Goal: Find specific page/section: Find specific page/section

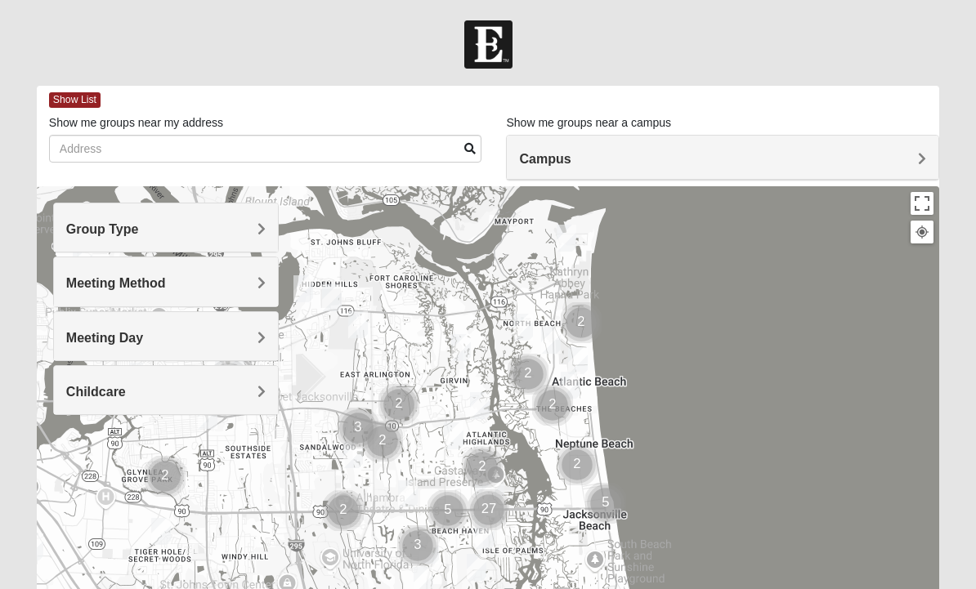
click at [570, 153] on span "Campus" at bounding box center [544, 159] width 51 height 14
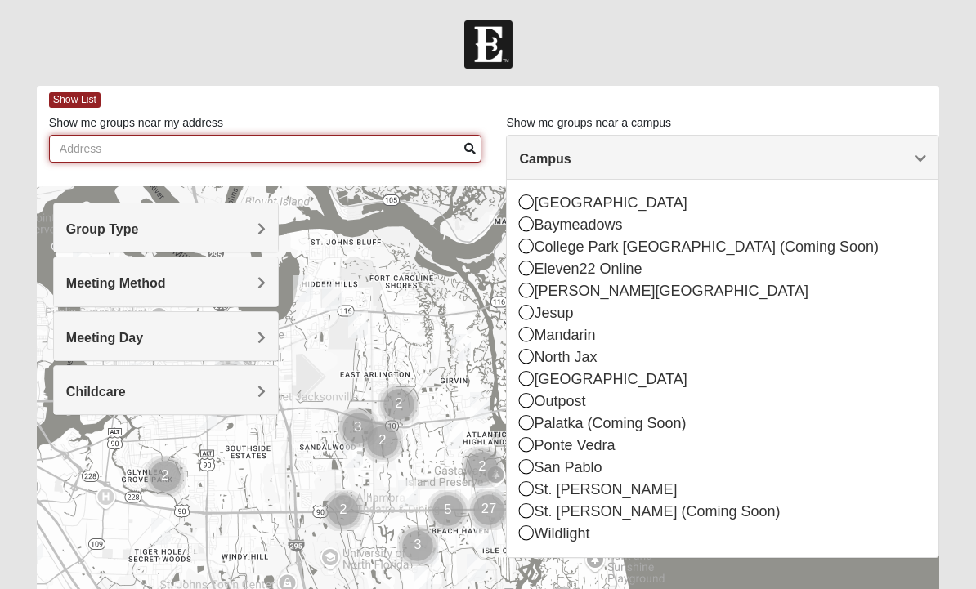
click at [306, 152] on input "Show me groups near my address" at bounding box center [265, 149] width 433 height 28
type input "[STREET_ADDRESS][PERSON_NAME]"
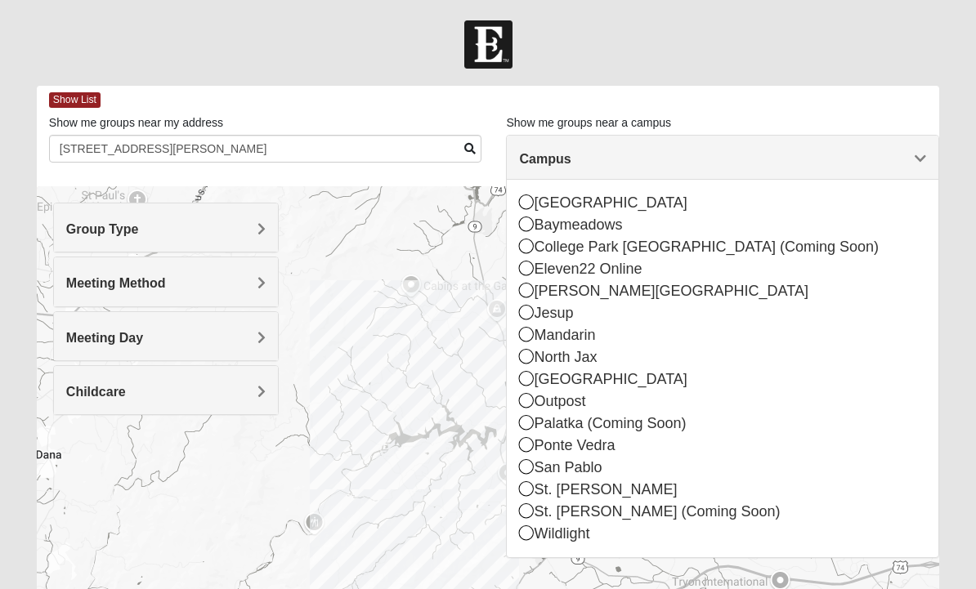
click at [865, 113] on div "Show List" at bounding box center [494, 100] width 890 height 29
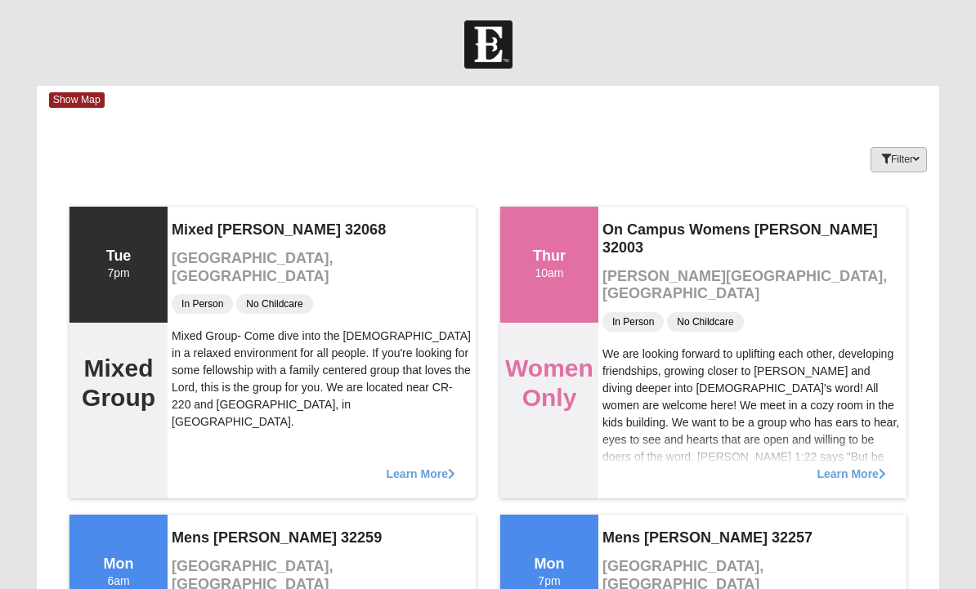
click at [926, 159] on button "Filter" at bounding box center [898, 159] width 56 height 25
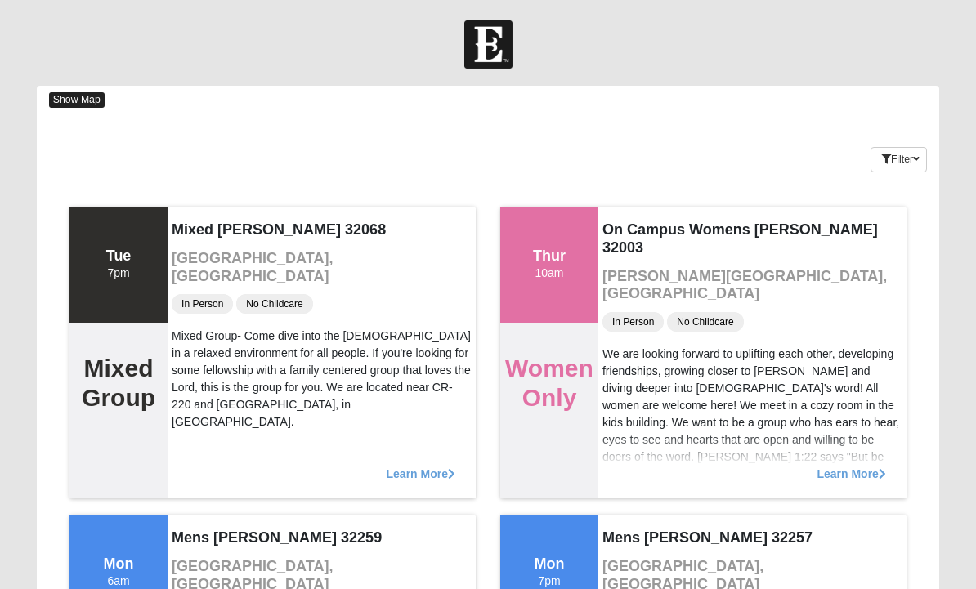
click at [82, 103] on span "Show Map" at bounding box center [77, 100] width 56 height 16
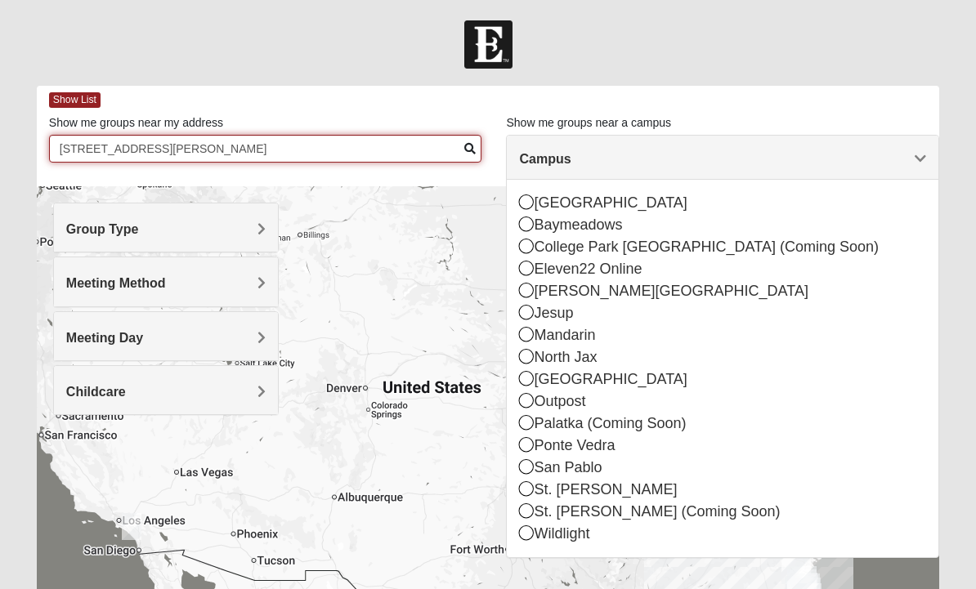
click at [481, 150] on input "[STREET_ADDRESS][PERSON_NAME]" at bounding box center [265, 149] width 433 height 28
type input "[STREET_ADDRESS][PERSON_NAME]"
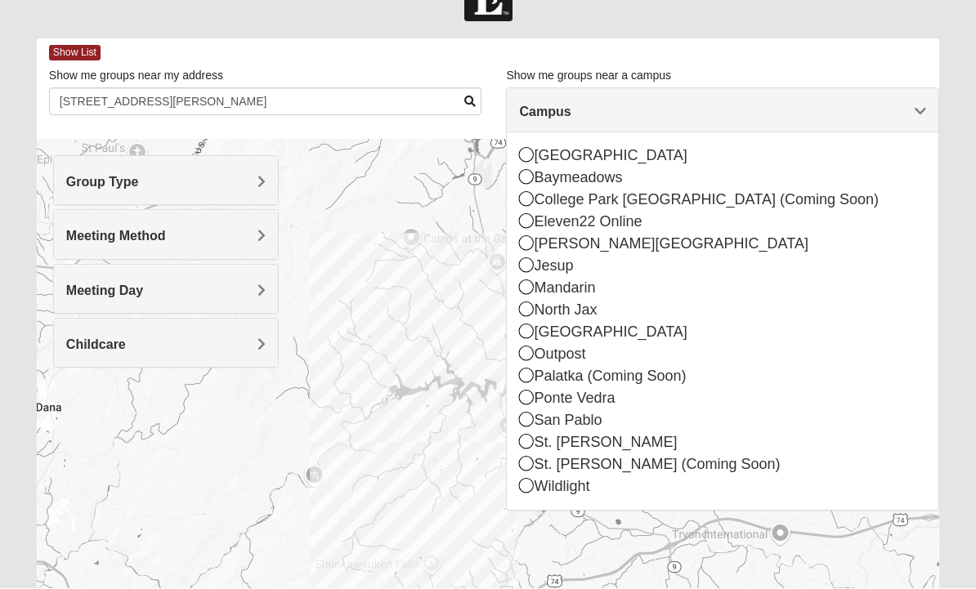
scroll to position [47, 0]
click at [910, 108] on h4 "Campus" at bounding box center [722, 112] width 407 height 16
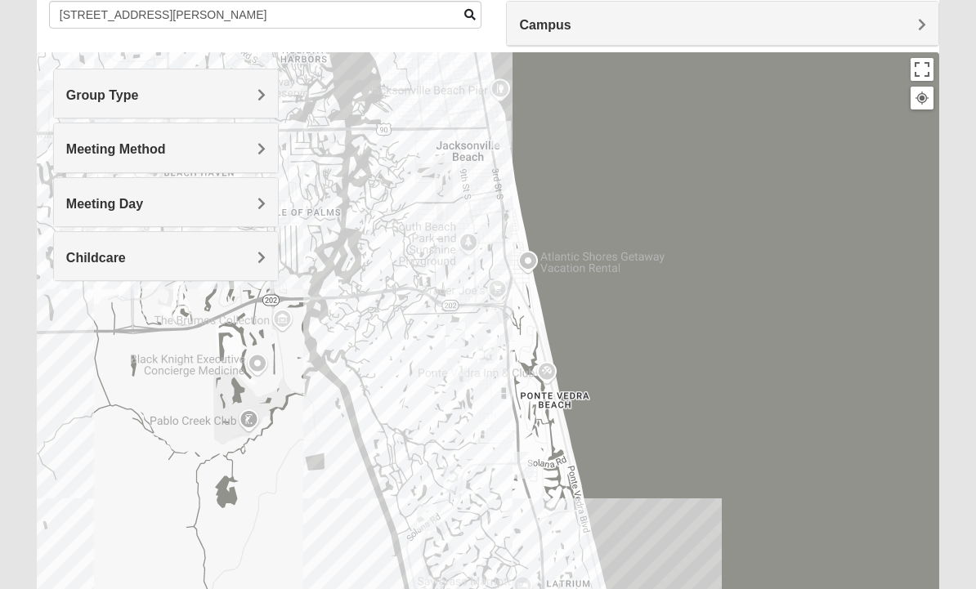
scroll to position [134, 0]
click at [272, 96] on div "Group Type" at bounding box center [166, 93] width 224 height 48
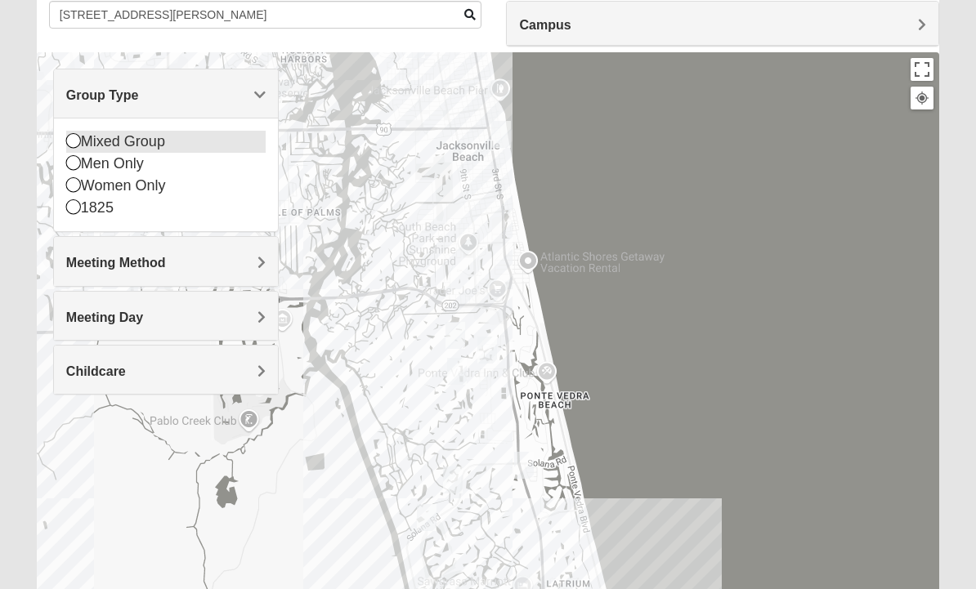
click at [74, 138] on icon at bounding box center [73, 140] width 15 height 15
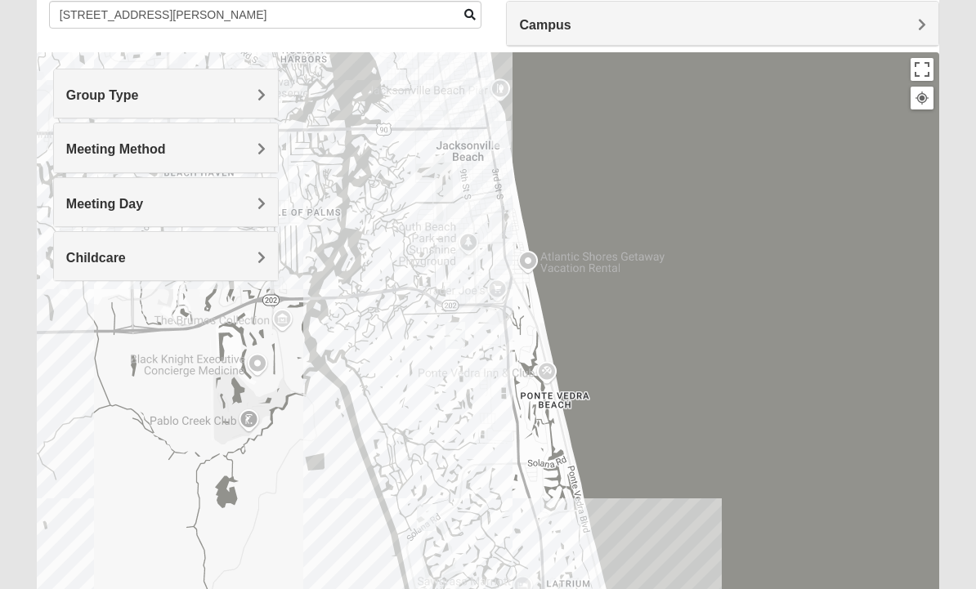
click at [248, 139] on div "Meeting Method" at bounding box center [166, 147] width 224 height 48
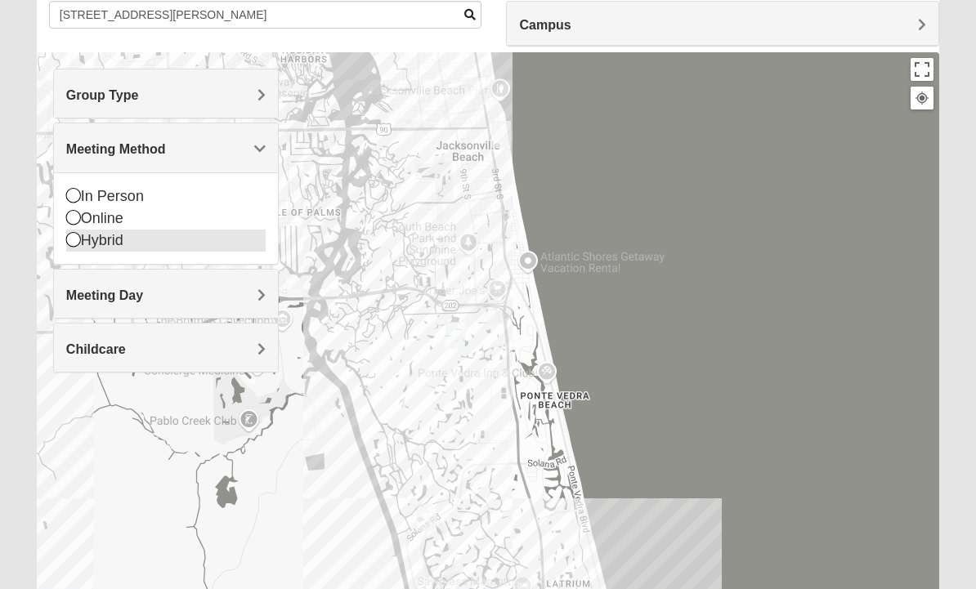
click at [70, 235] on icon at bounding box center [73, 239] width 15 height 15
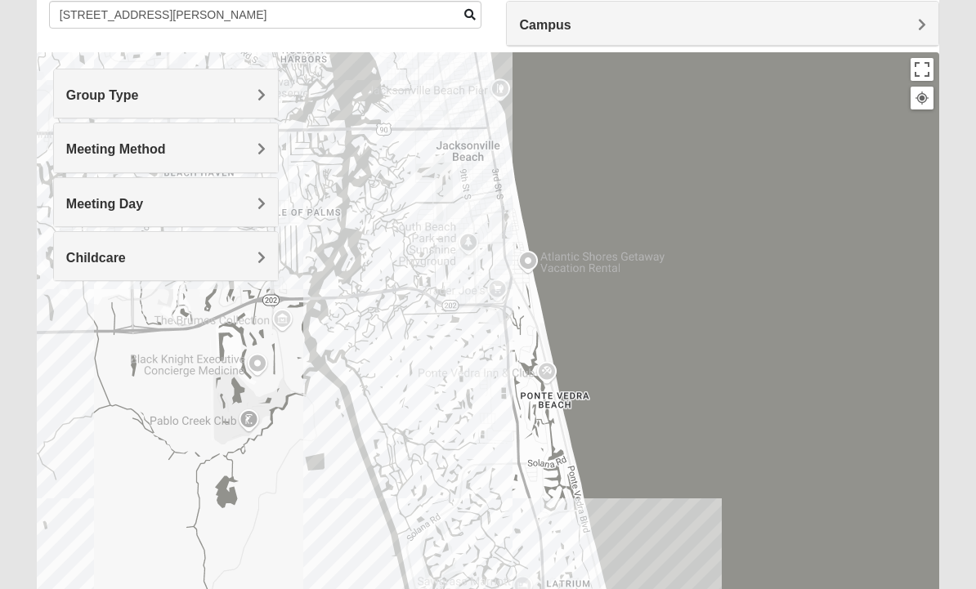
click at [250, 204] on h4 "Meeting Day" at bounding box center [165, 204] width 199 height 16
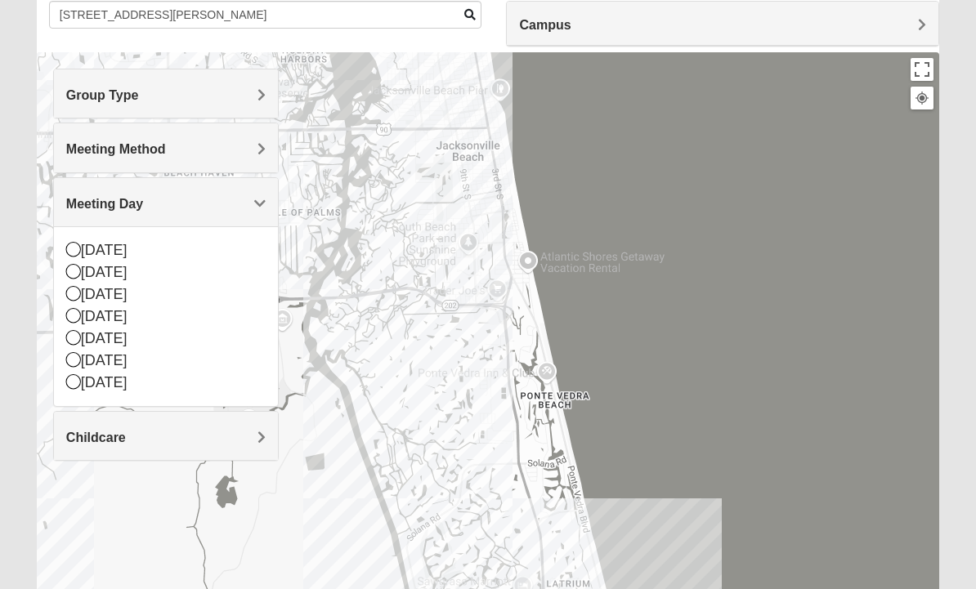
click at [246, 208] on h4 "Meeting Day" at bounding box center [165, 204] width 199 height 16
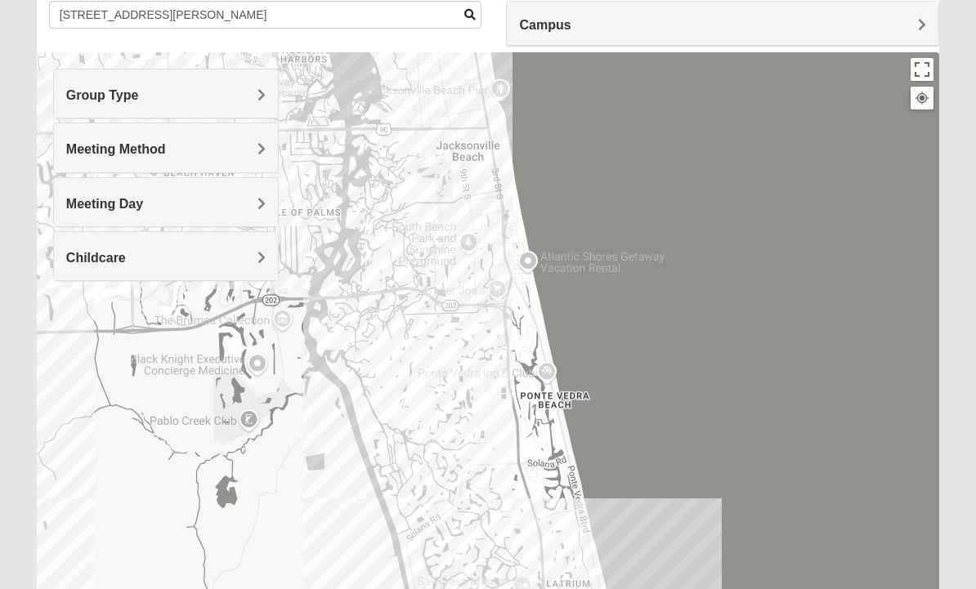
click at [166, 148] on span "Meeting Method" at bounding box center [116, 149] width 100 height 14
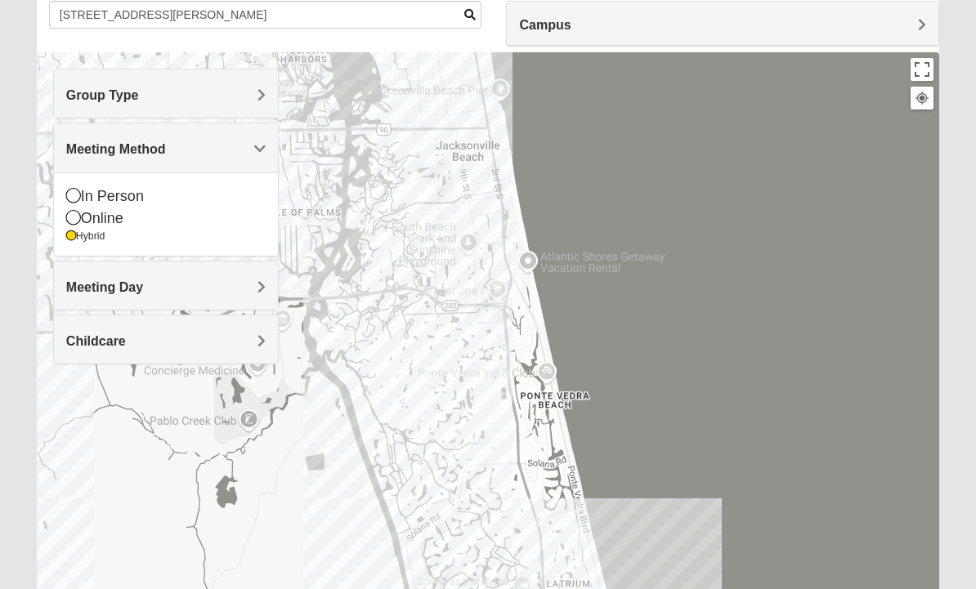
click at [241, 146] on h4 "Meeting Method" at bounding box center [165, 149] width 199 height 16
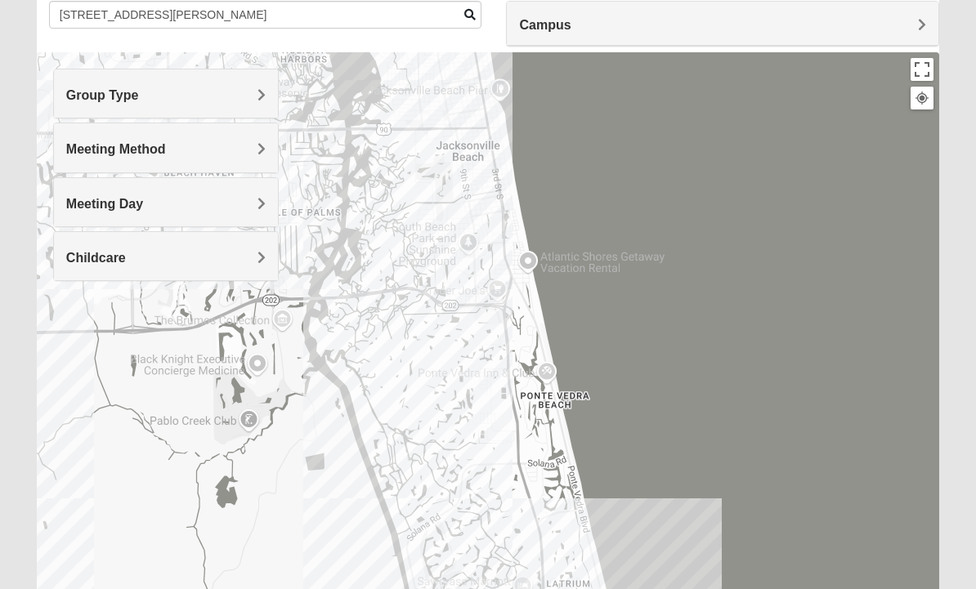
click at [139, 99] on span "Group Type" at bounding box center [102, 95] width 73 height 14
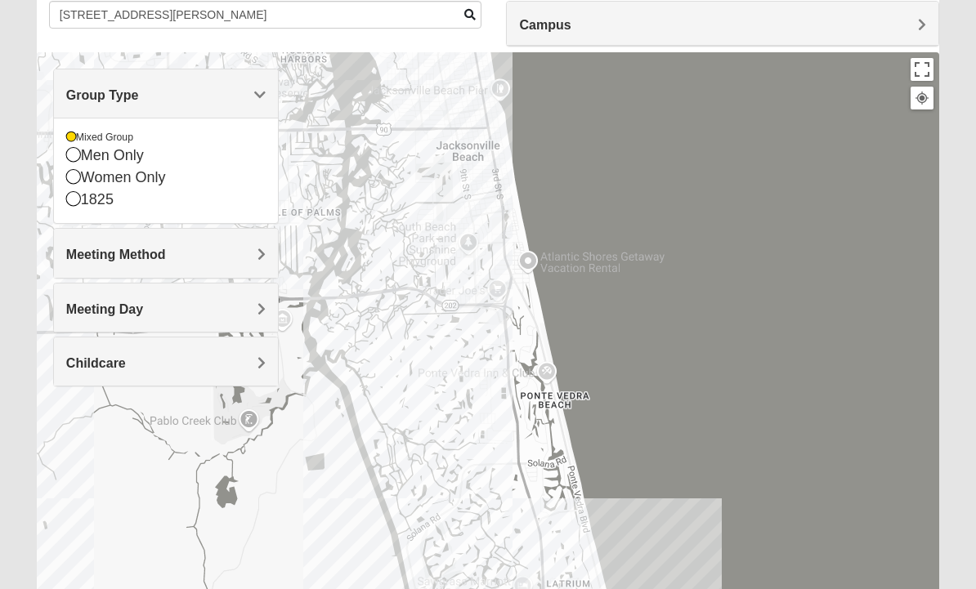
click at [267, 101] on div "Group Type" at bounding box center [166, 93] width 224 height 48
